Goal: Use online tool/utility: Utilize a website feature to perform a specific function

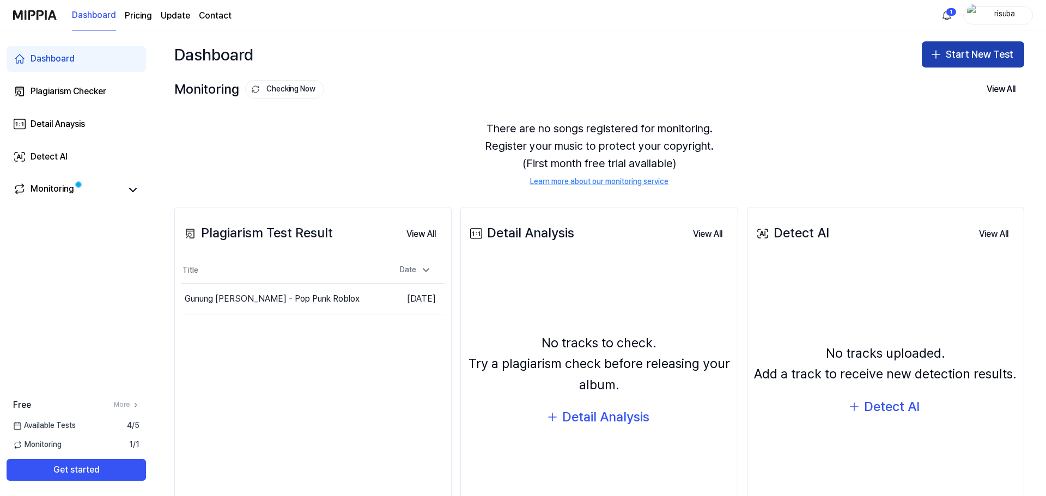
click at [947, 48] on button "Start New Test" at bounding box center [973, 54] width 102 height 26
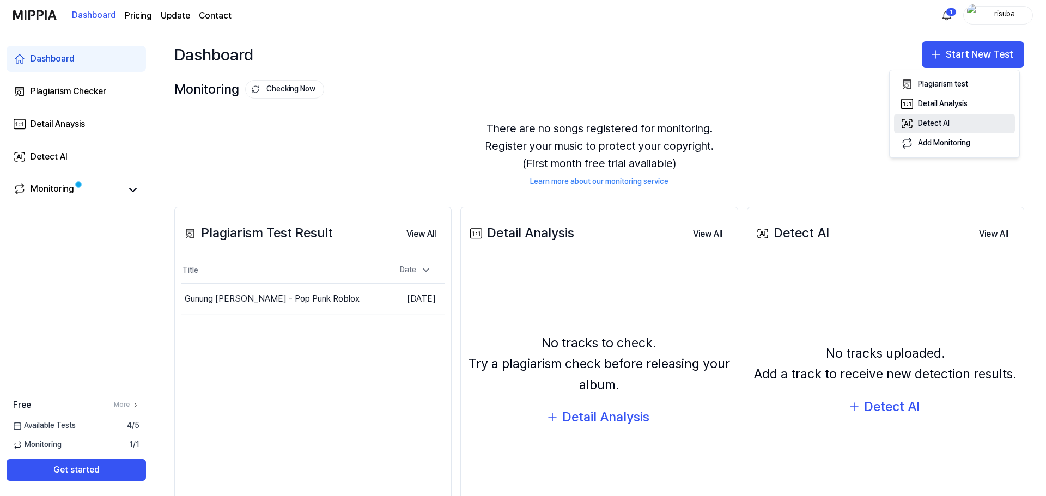
click at [937, 127] on div "Detect AI" at bounding box center [934, 123] width 32 height 11
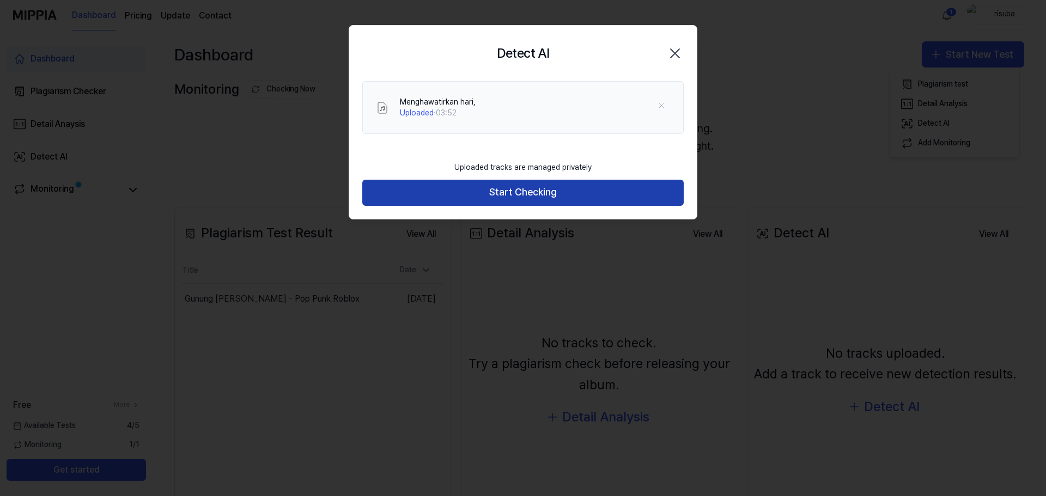
click at [582, 187] on button "Start Checking" at bounding box center [522, 193] width 321 height 26
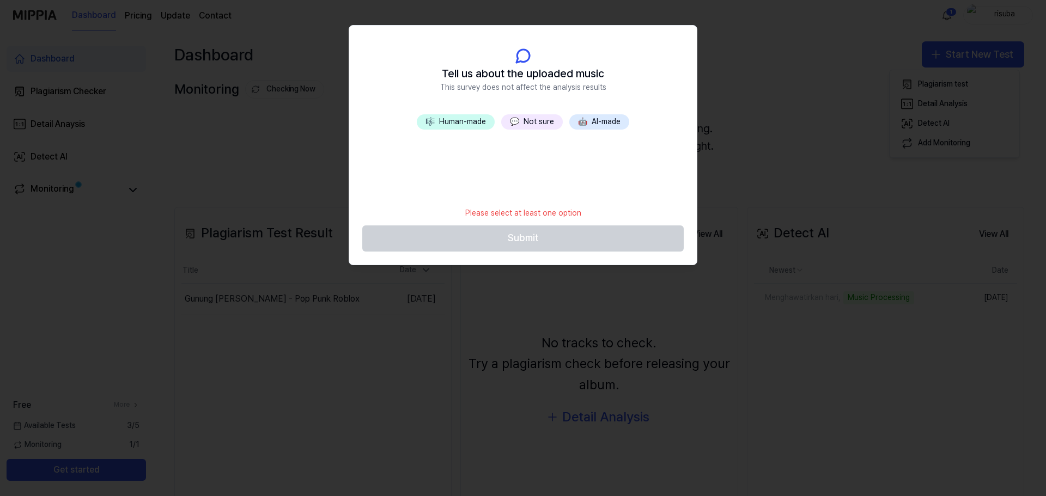
click at [599, 127] on button "🤖 AI-made" at bounding box center [599, 121] width 60 height 15
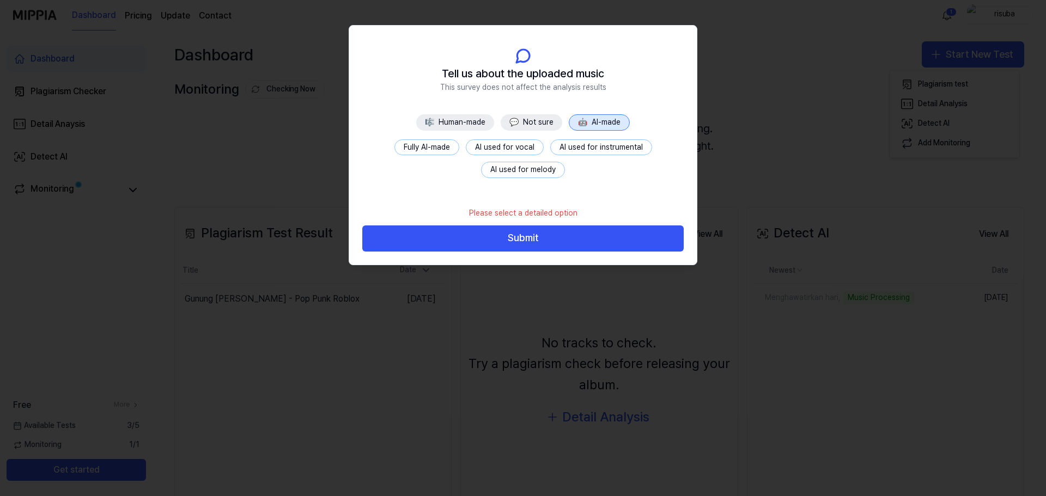
click at [565, 245] on button "Submit" at bounding box center [522, 238] width 321 height 26
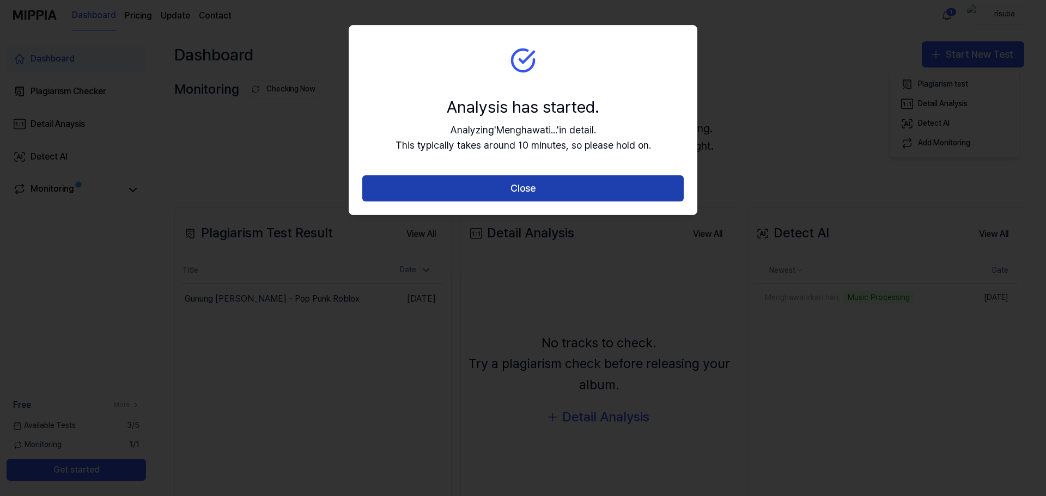
click at [560, 185] on button "Close" at bounding box center [522, 188] width 321 height 26
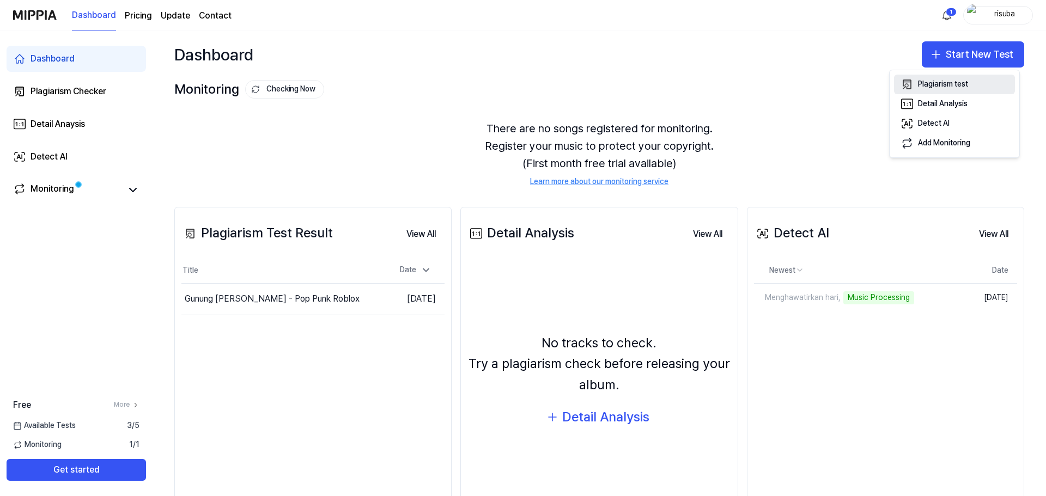
click at [967, 92] on button "Plagiarism test" at bounding box center [954, 85] width 121 height 20
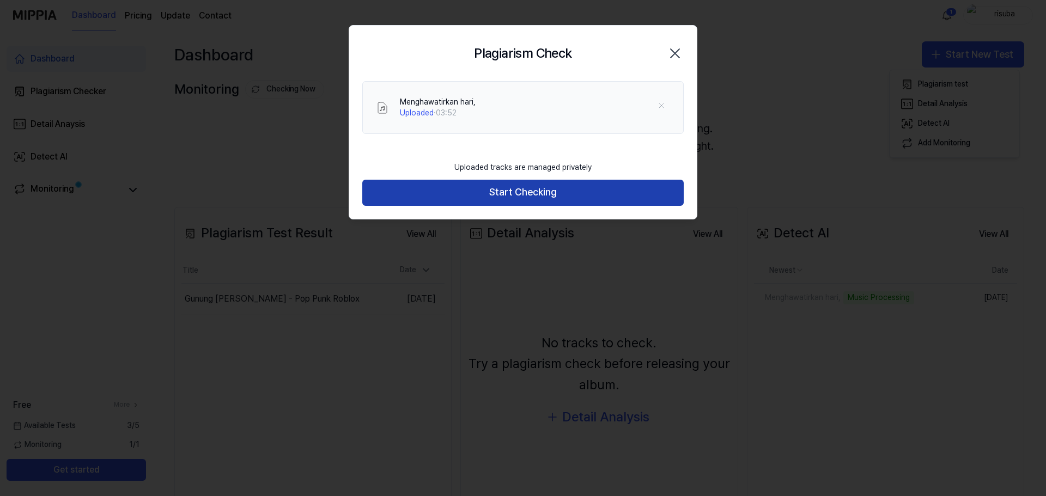
click at [532, 190] on button "Start Checking" at bounding box center [522, 193] width 321 height 26
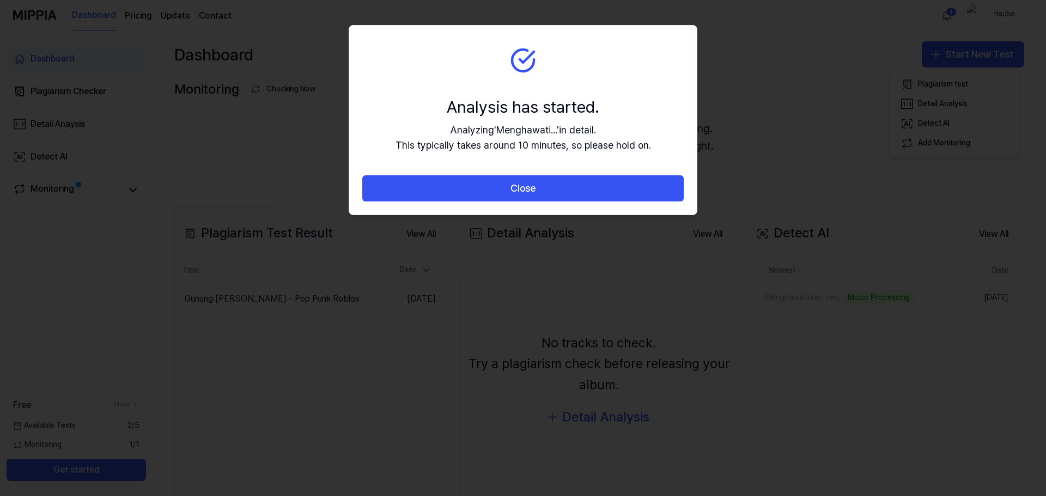
click at [532, 190] on button "Close" at bounding box center [522, 188] width 321 height 26
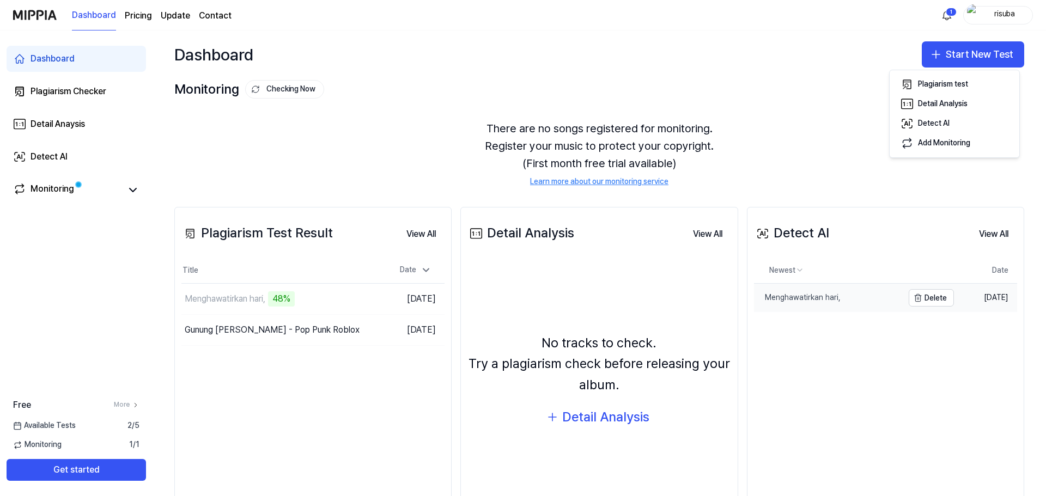
click at [813, 297] on div "Menghawatirkan hari," at bounding box center [797, 297] width 87 height 11
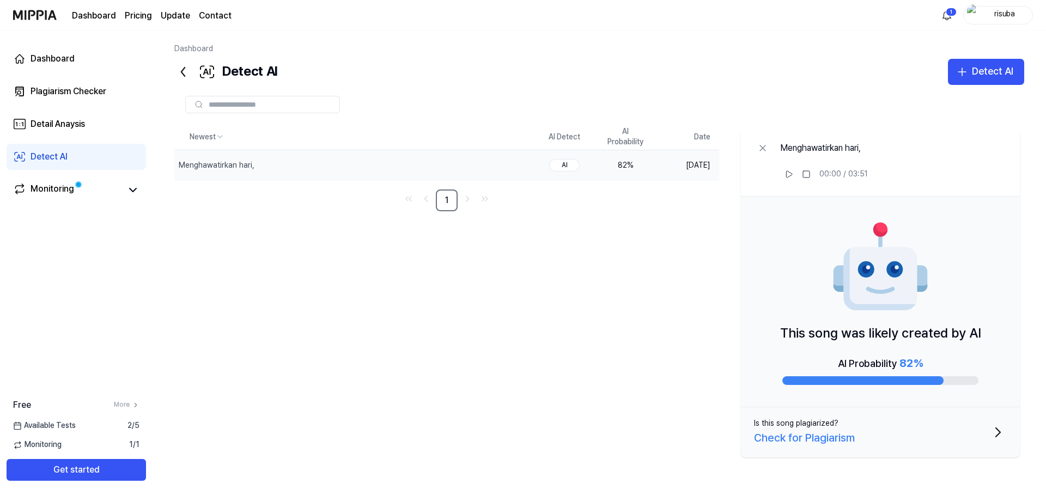
click at [182, 70] on icon at bounding box center [182, 72] width 3 height 9
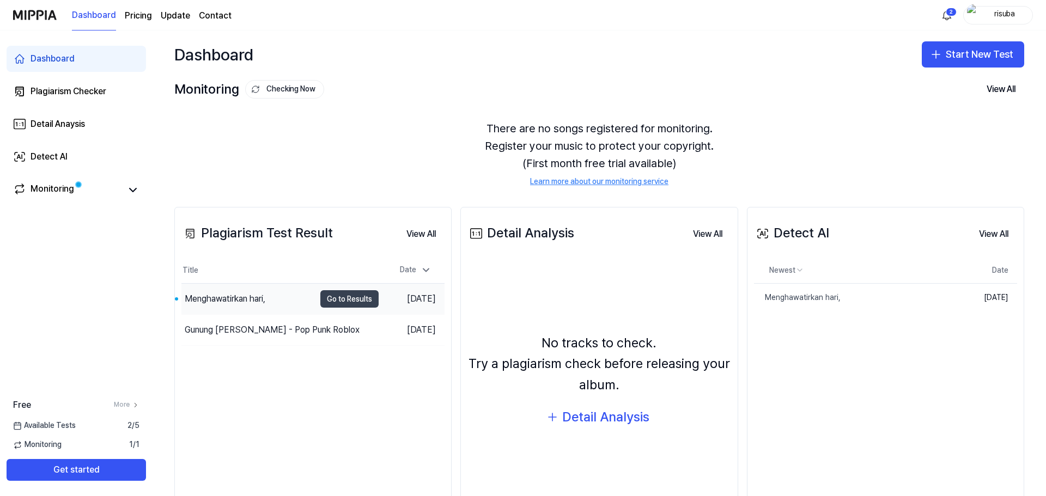
click at [340, 300] on button "Go to Results" at bounding box center [349, 298] width 58 height 17
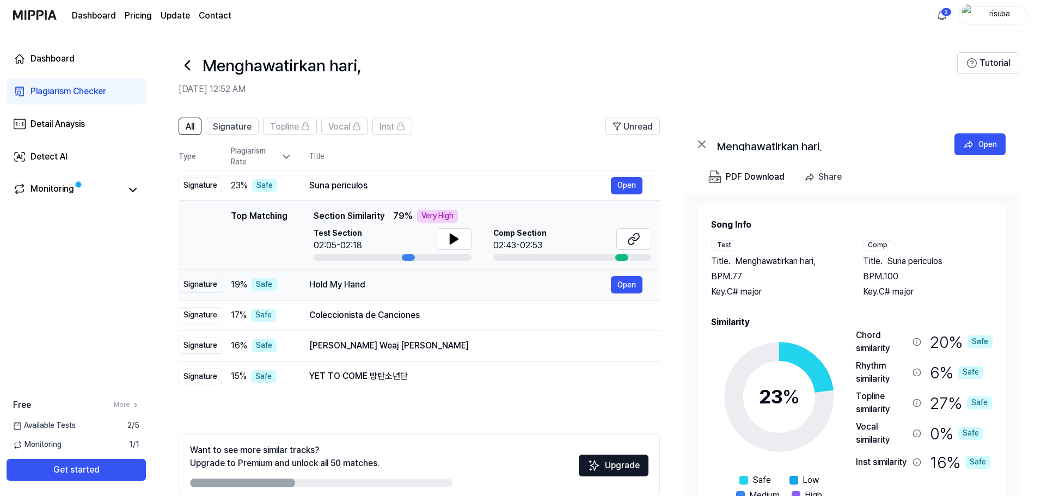
click at [343, 287] on div "Hold My Hand" at bounding box center [460, 284] width 302 height 13
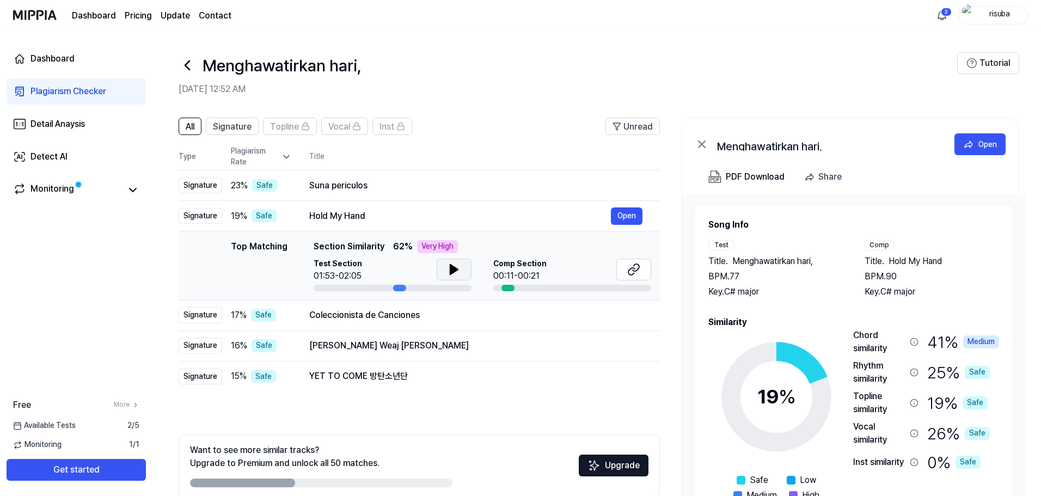
click at [451, 267] on icon at bounding box center [454, 270] width 8 height 10
click at [451, 267] on icon at bounding box center [452, 269] width 2 height 9
click at [636, 271] on icon at bounding box center [636, 267] width 7 height 7
click at [383, 341] on div "[PERSON_NAME] Weaj [PERSON_NAME]" at bounding box center [460, 345] width 302 height 13
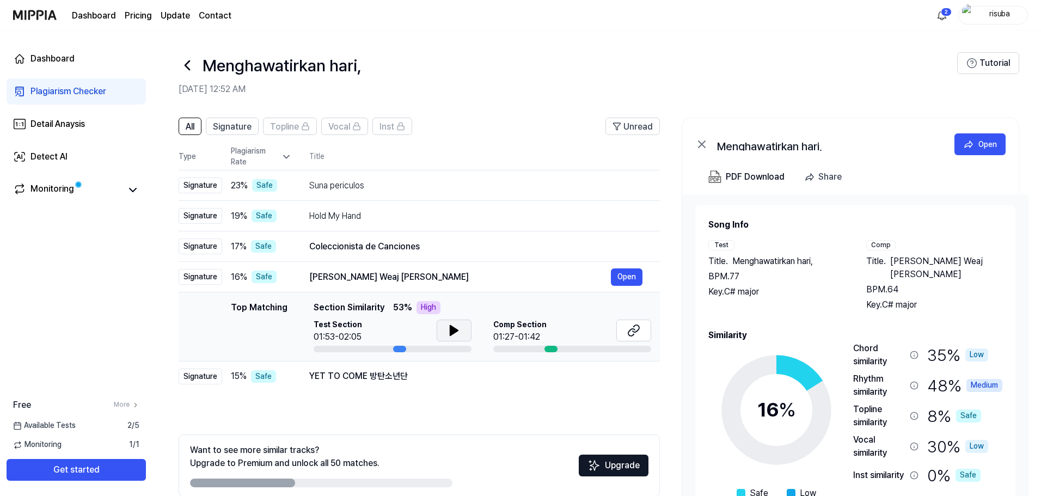
click at [459, 331] on icon at bounding box center [454, 330] width 13 height 13
click at [644, 328] on button at bounding box center [634, 331] width 35 height 22
